Goal: Task Accomplishment & Management: Manage account settings

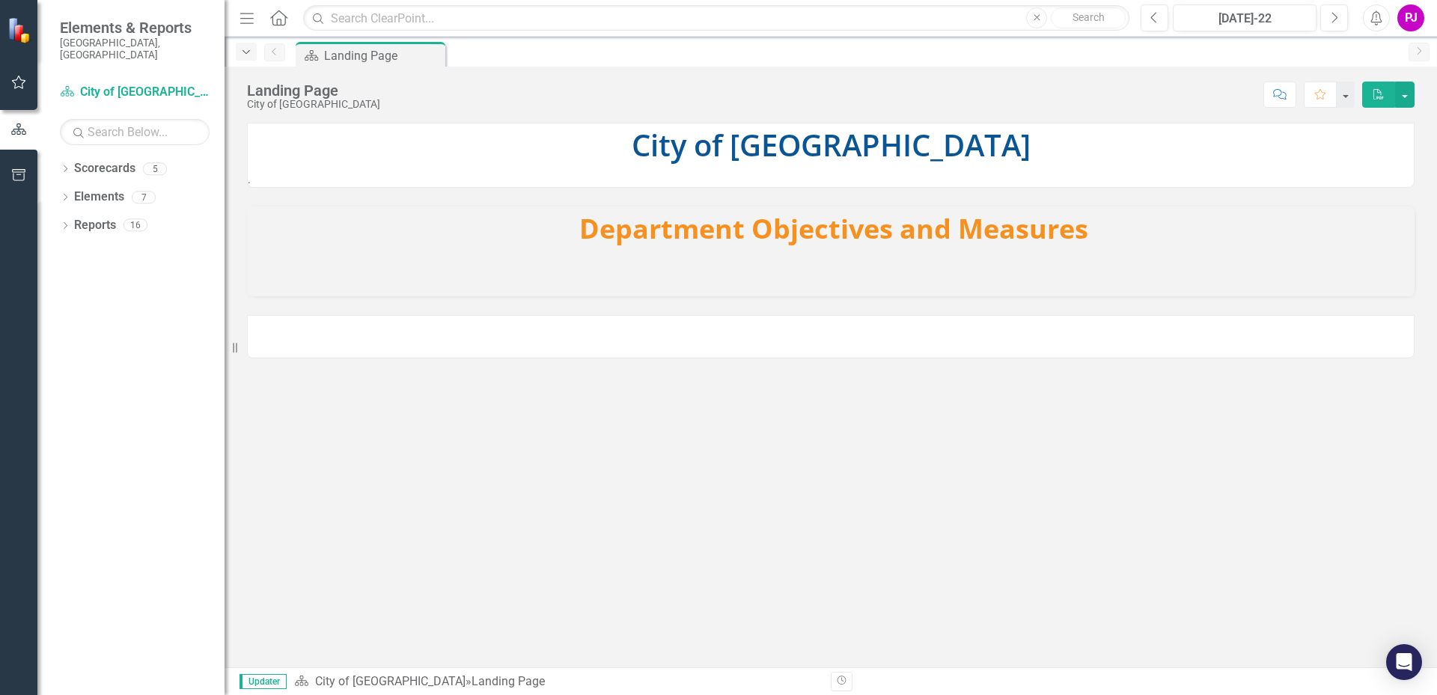
click at [242, 51] on icon "Dropdown" at bounding box center [245, 52] width 13 height 10
click at [385, 224] on h3 "Department Objectives and Measures" at bounding box center [833, 229] width 1147 height 30
click at [614, 165] on p "City of [GEOGRAPHIC_DATA]" at bounding box center [831, 146] width 1166 height 46
click at [377, 57] on div "Landing Page" at bounding box center [373, 55] width 99 height 19
click at [13, 82] on icon "button" at bounding box center [19, 82] width 16 height 12
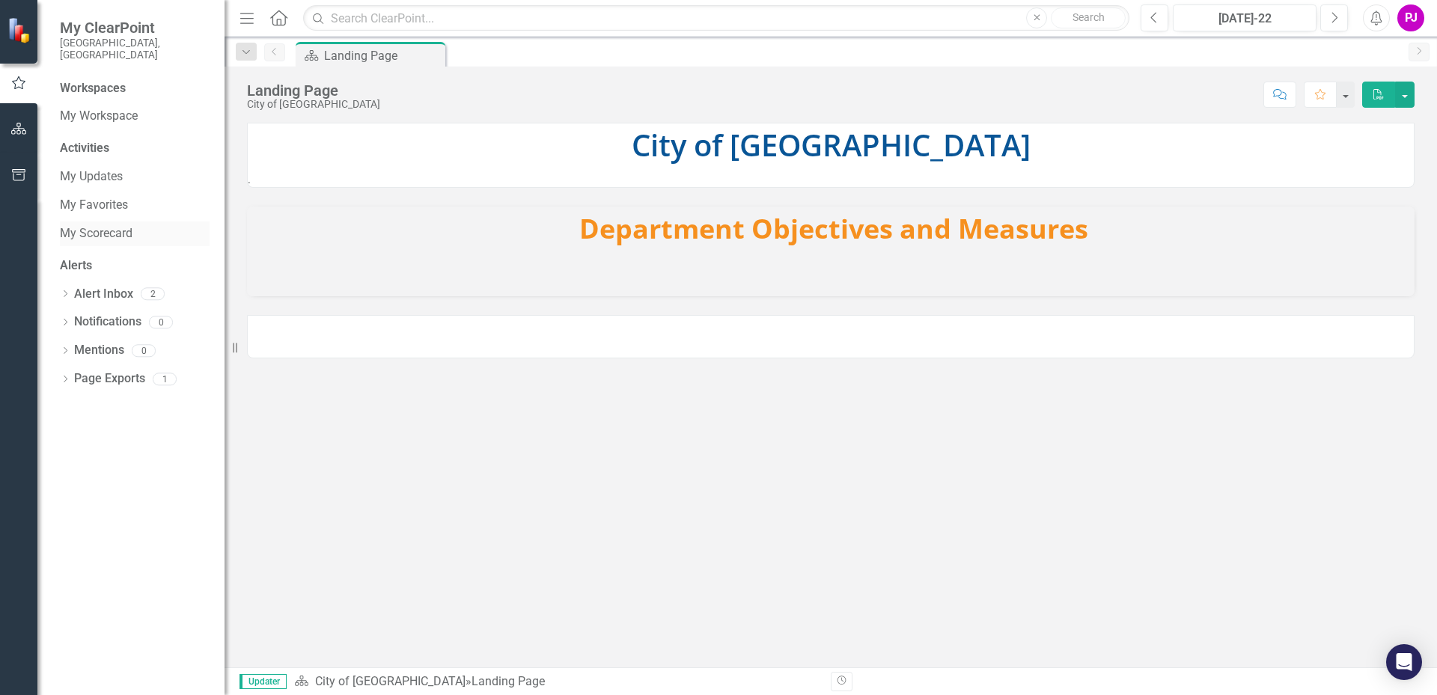
drag, startPoint x: 105, startPoint y: 158, endPoint x: 96, endPoint y: 218, distance: 60.5
click at [96, 218] on div "Activities My Updates My Favorites My Scorecard" at bounding box center [135, 192] width 150 height 105
click at [168, 165] on div "My Updates" at bounding box center [135, 177] width 150 height 25
drag, startPoint x: 390, startPoint y: 256, endPoint x: 382, endPoint y: 260, distance: 9.0
click at [391, 257] on div at bounding box center [830, 274] width 1167 height 43
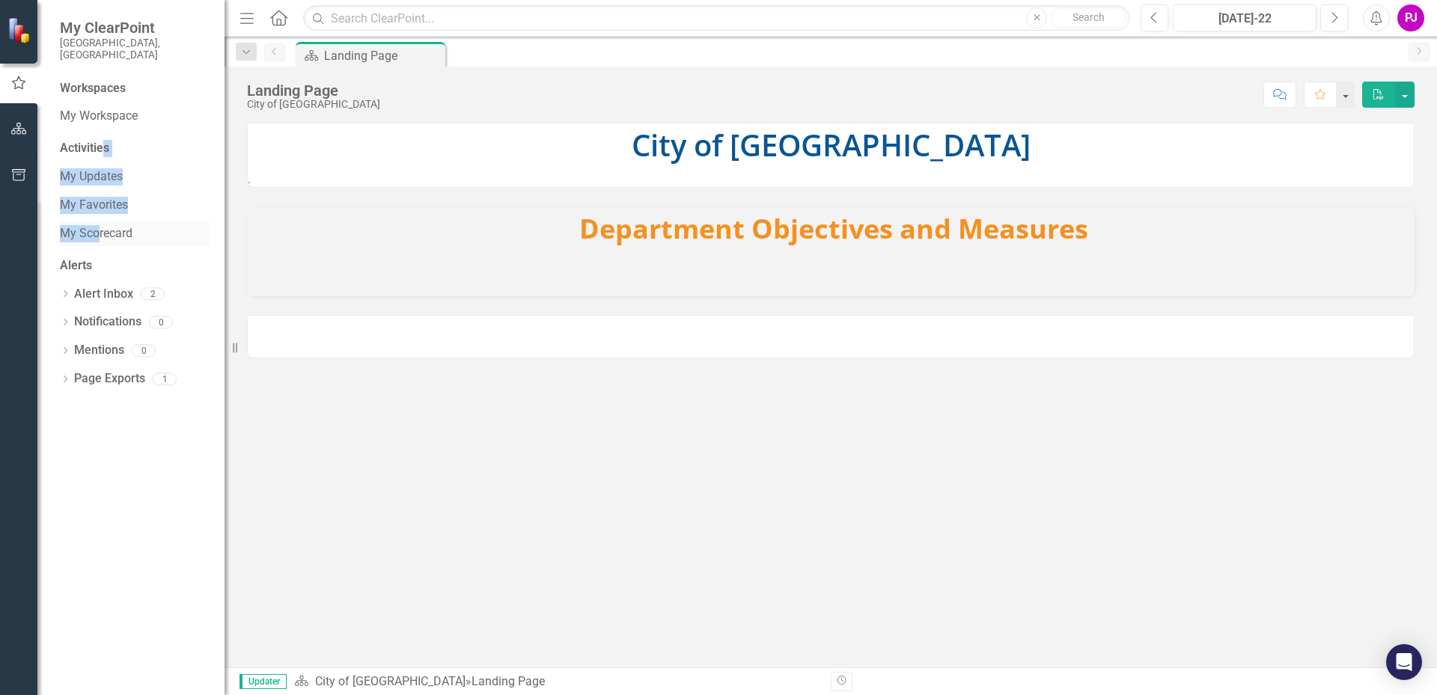
drag, startPoint x: 93, startPoint y: 221, endPoint x: 110, endPoint y: 221, distance: 17.2
click at [94, 225] on link "My Scorecard" at bounding box center [135, 233] width 150 height 17
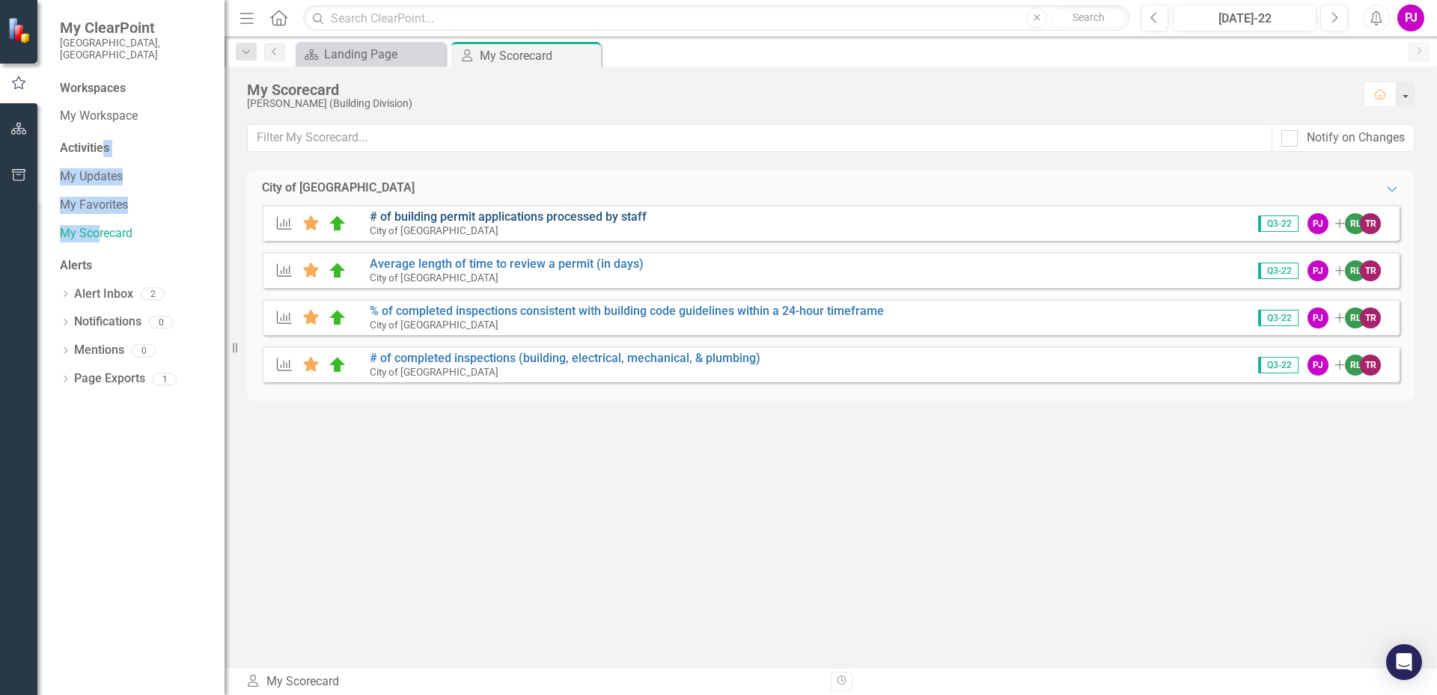
click at [504, 219] on link "# of building permit applications processed by staff" at bounding box center [508, 216] width 277 height 14
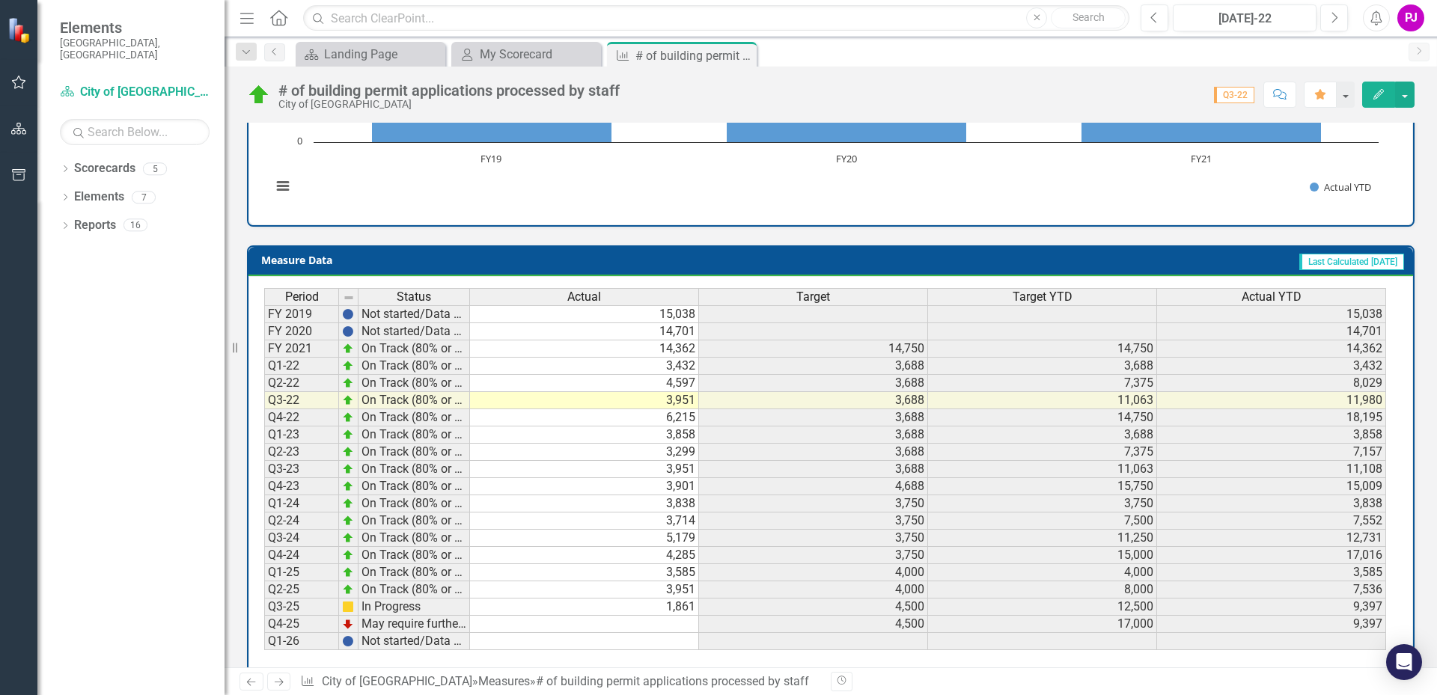
scroll to position [512, 0]
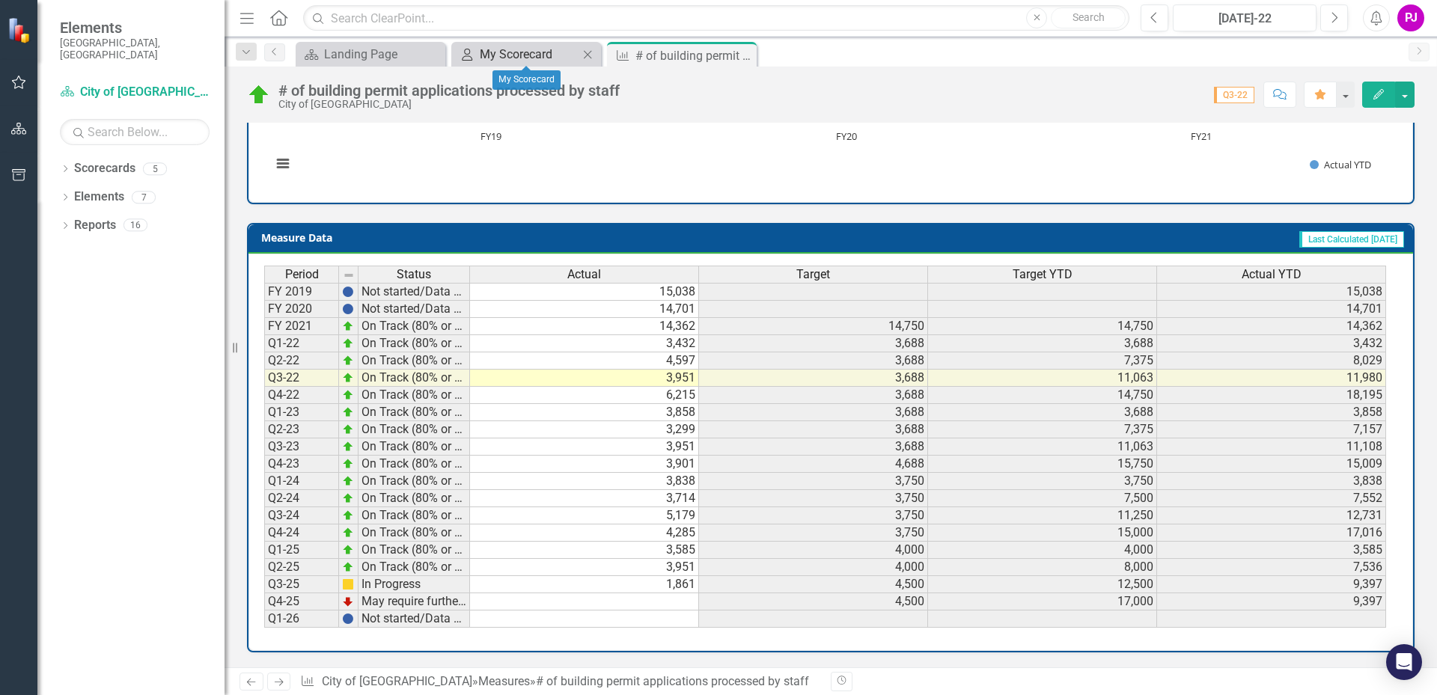
click at [527, 55] on div "My Scorecard" at bounding box center [529, 54] width 99 height 19
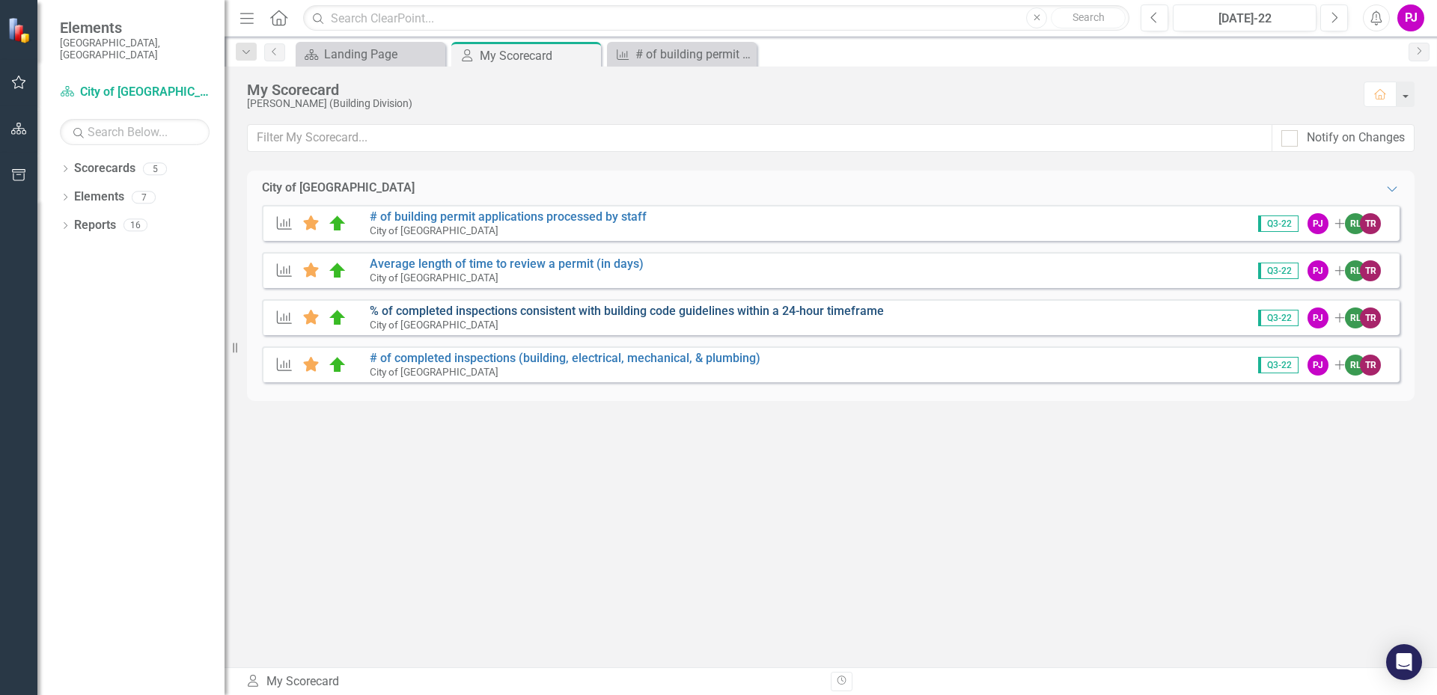
click at [449, 313] on link "% of completed inspections consistent with building code guidelines within a 24…" at bounding box center [627, 311] width 514 height 14
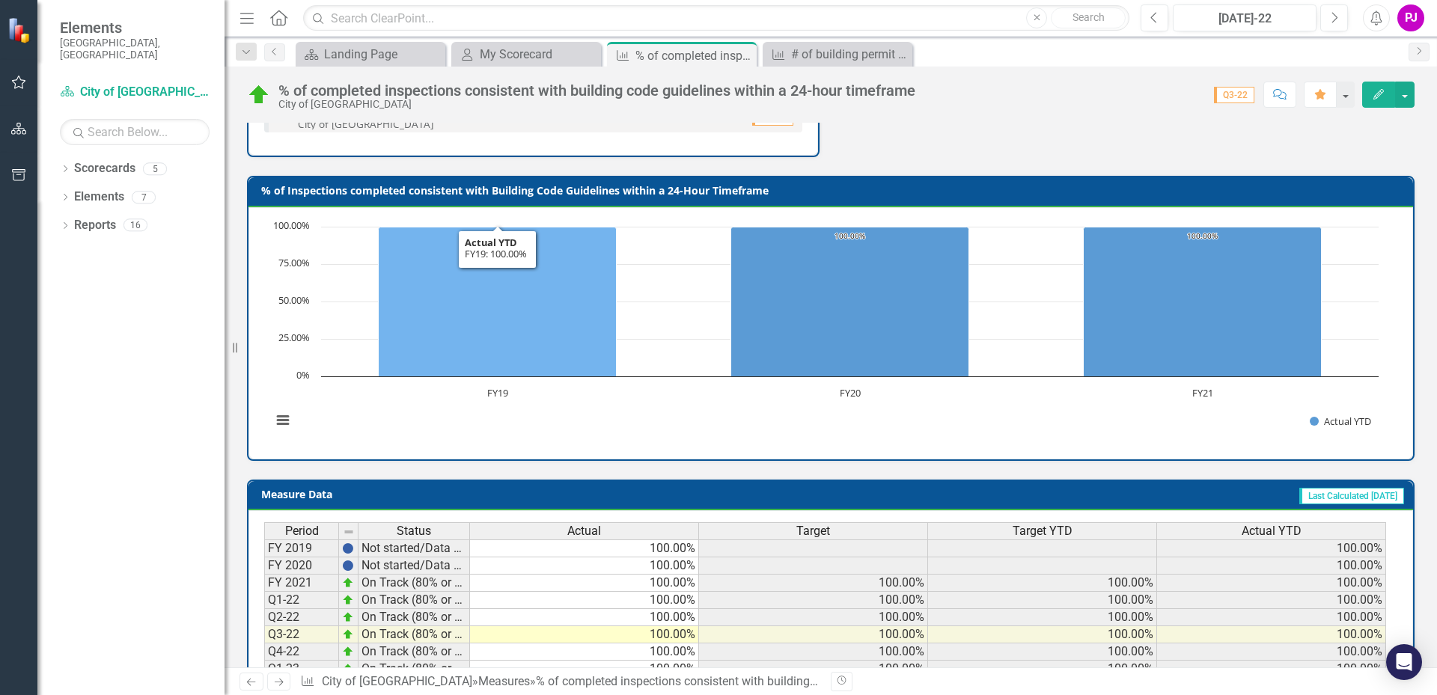
scroll to position [556, 0]
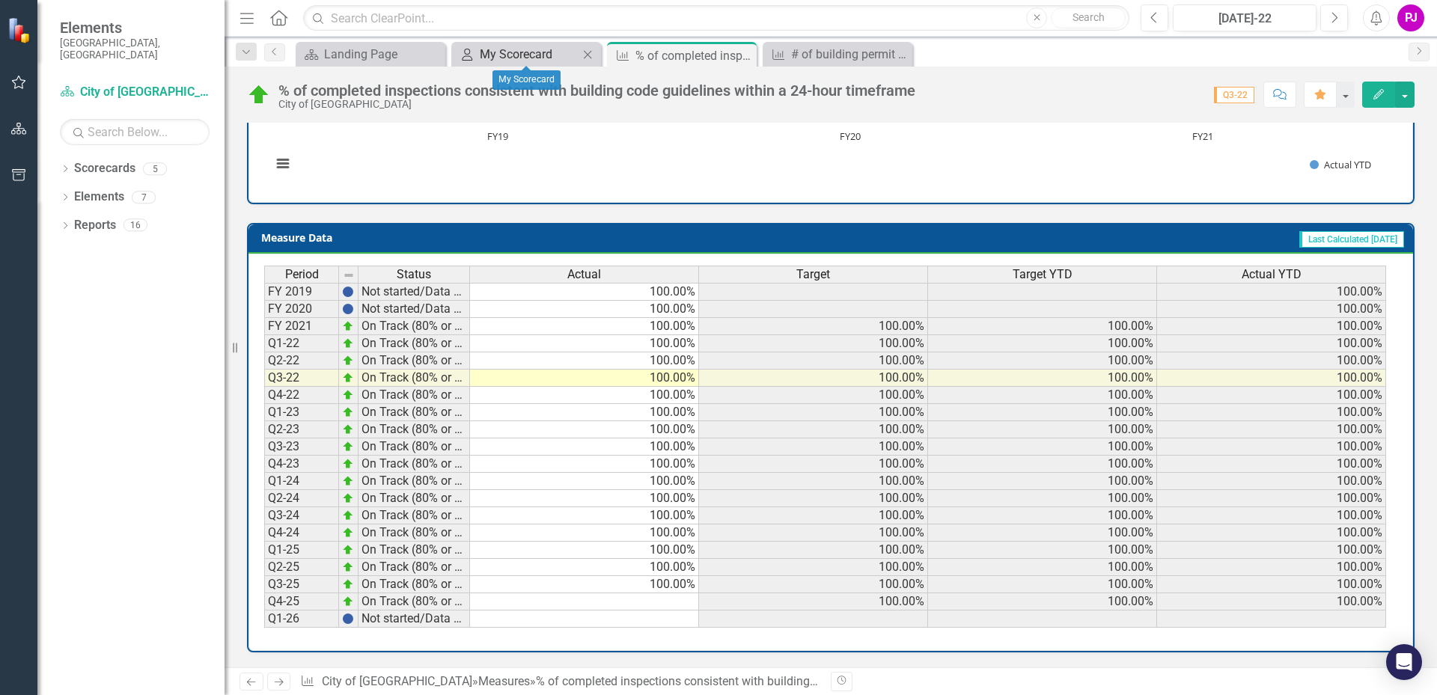
click at [530, 47] on div "My Scorecard" at bounding box center [529, 54] width 99 height 19
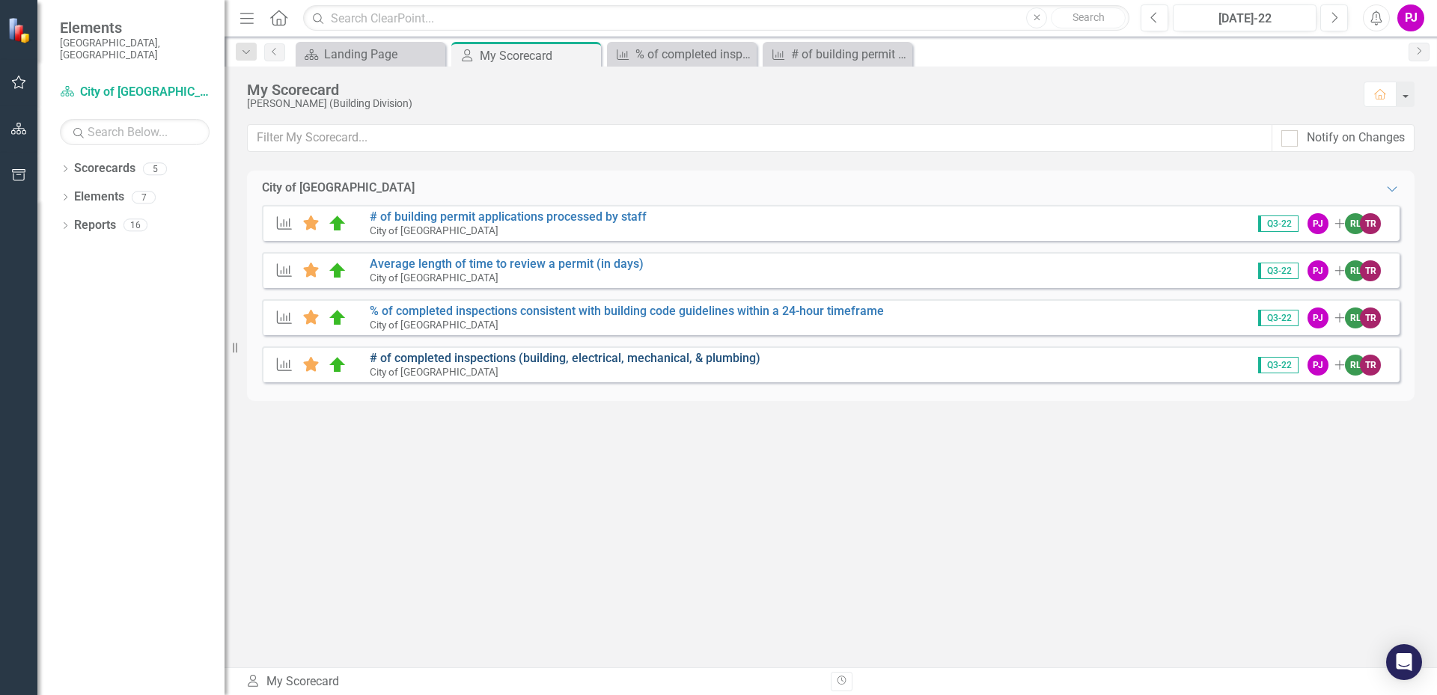
click at [420, 358] on link "# of completed inspections (building, electrical, mechanical, & plumbing)" at bounding box center [565, 358] width 391 height 14
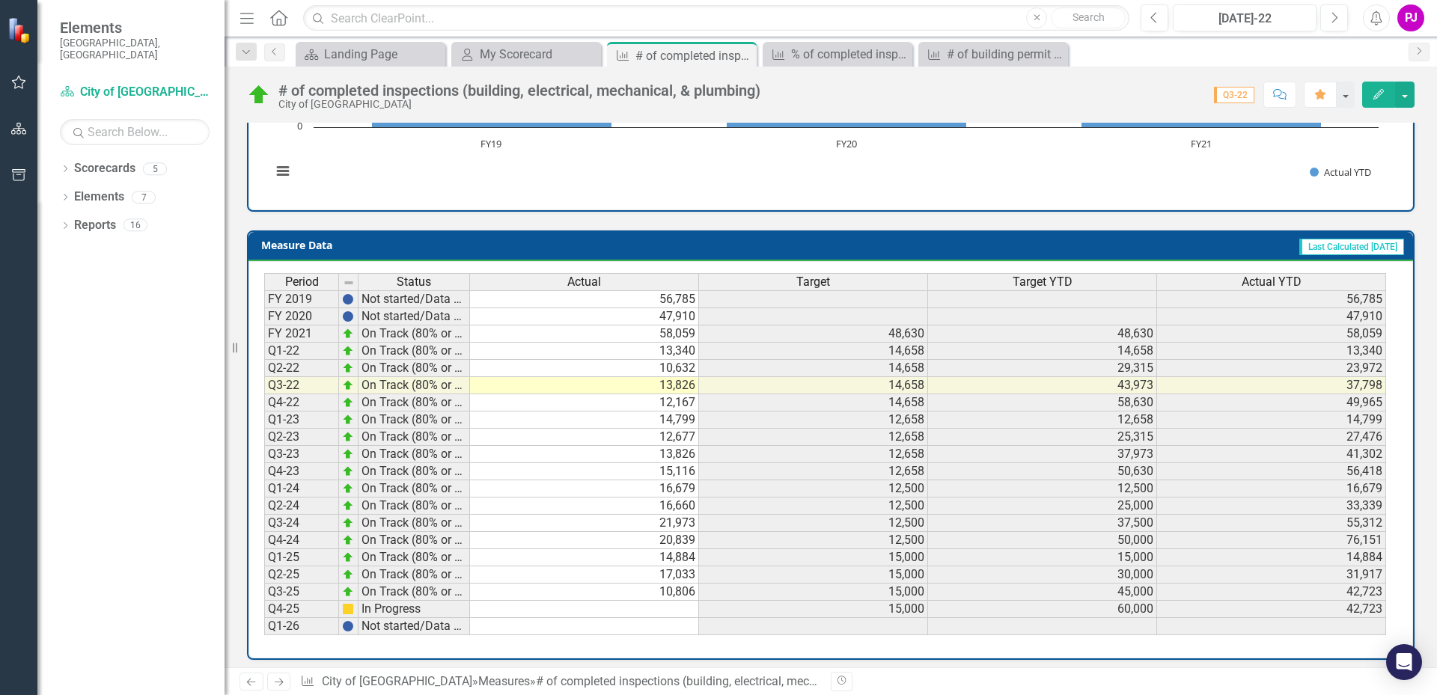
scroll to position [512, 0]
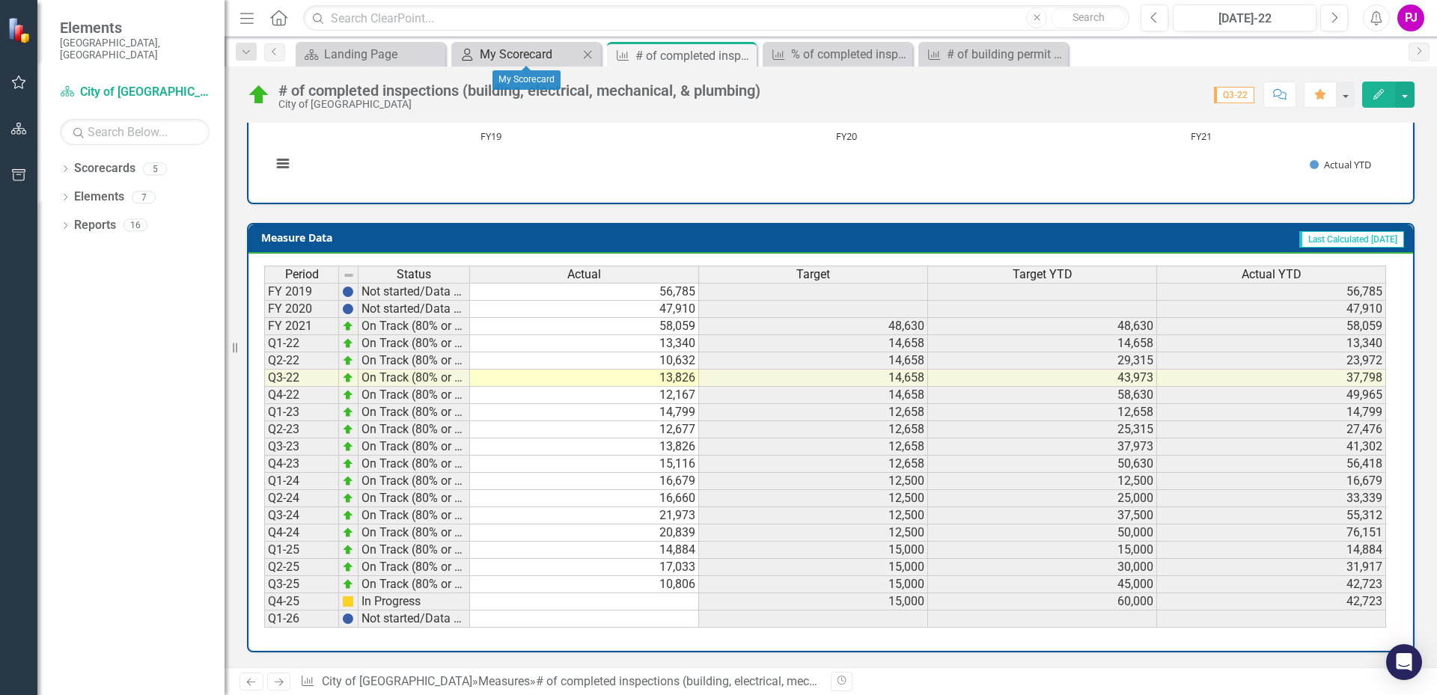
click at [519, 50] on div "My Scorecard" at bounding box center [529, 54] width 99 height 19
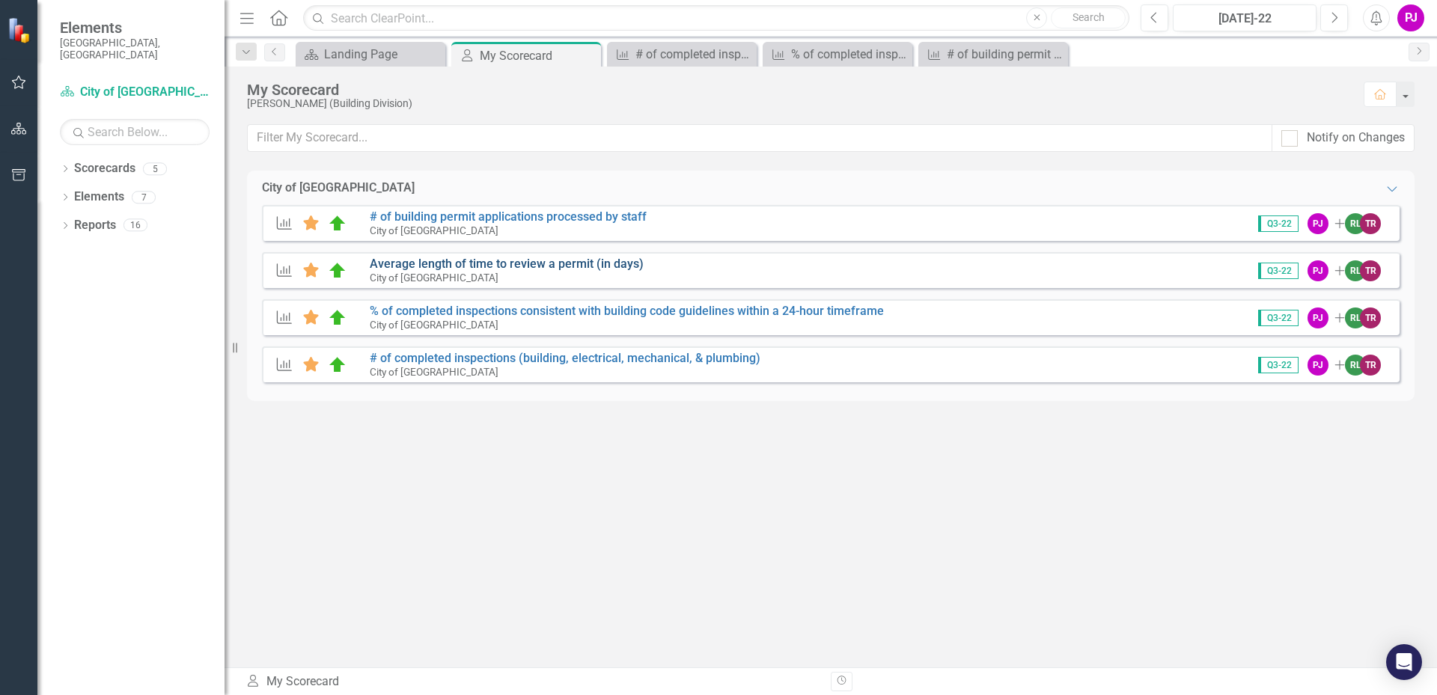
click at [429, 265] on link "Average length of time to review a permit (in days)" at bounding box center [507, 264] width 274 height 14
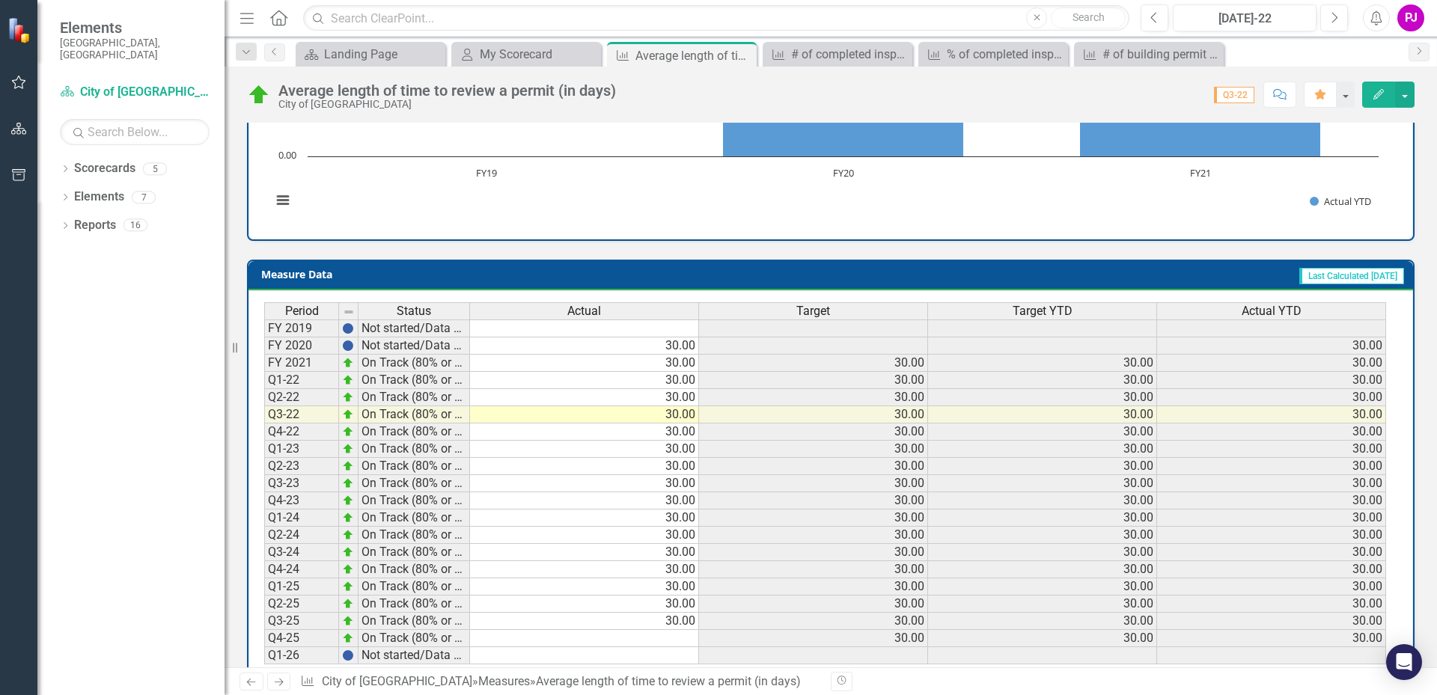
scroll to position [526, 0]
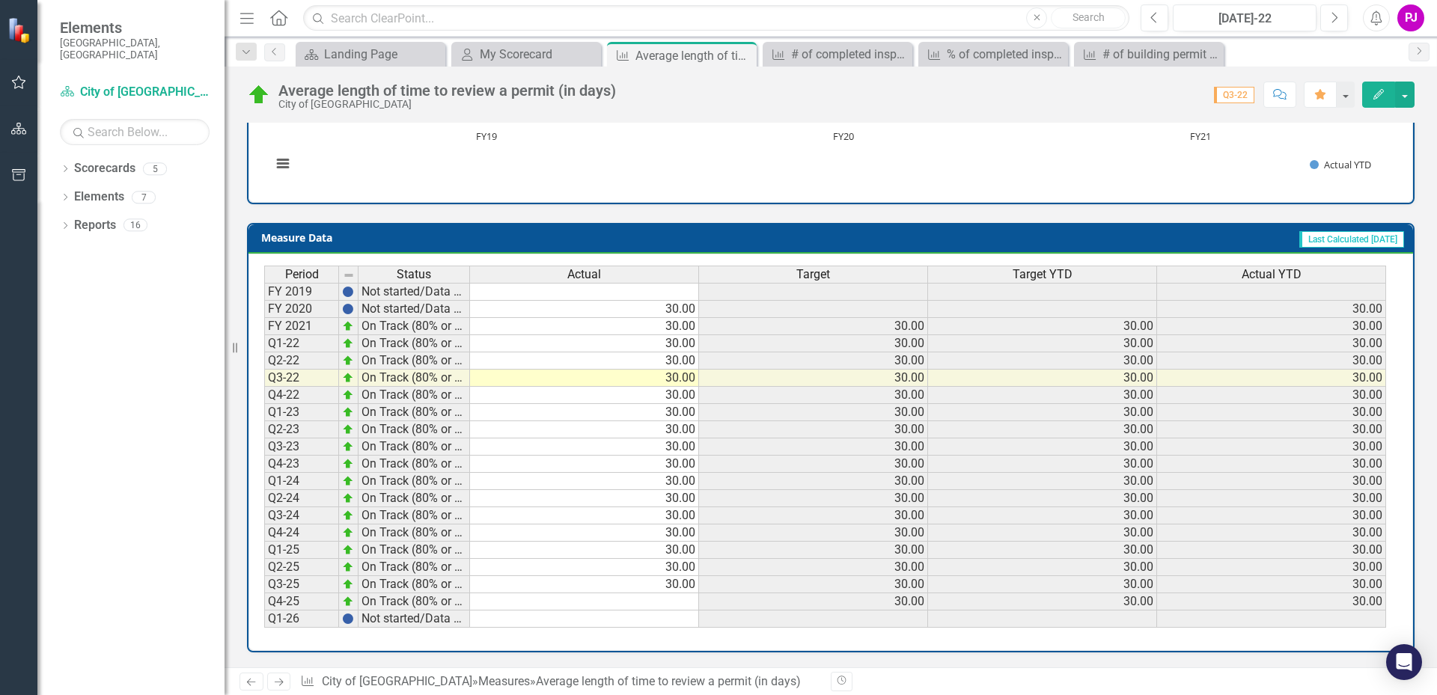
click at [680, 605] on td at bounding box center [584, 601] width 229 height 17
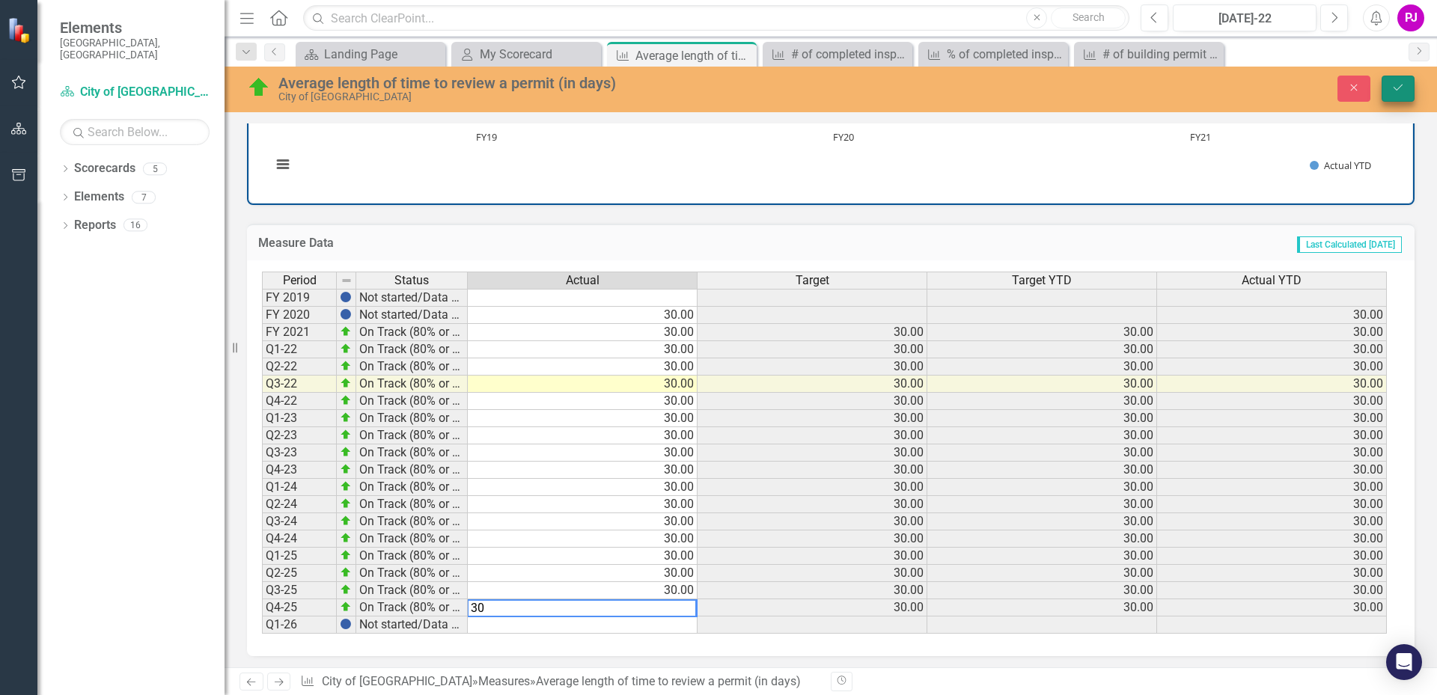
type textarea "30"
click at [1398, 93] on button "Save" at bounding box center [1397, 89] width 33 height 26
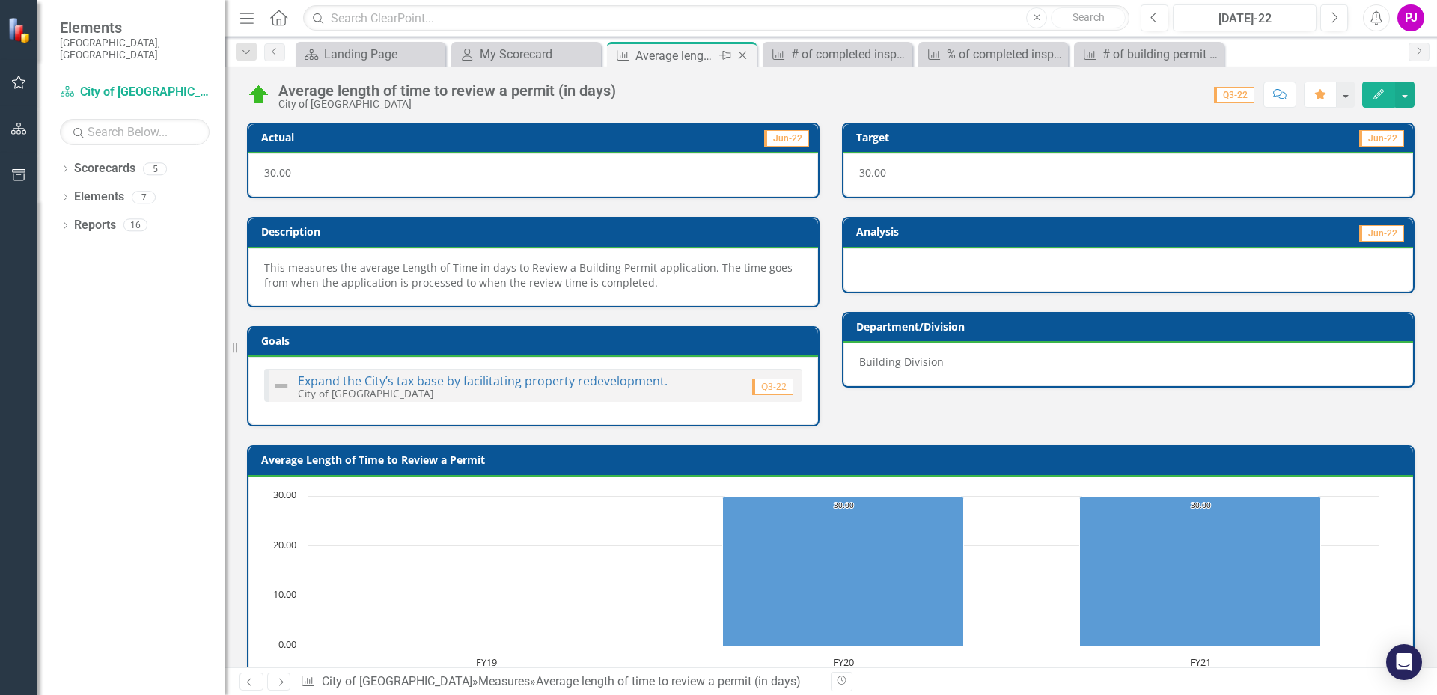
click at [741, 55] on icon "Close" at bounding box center [742, 55] width 15 height 12
